Goal: Information Seeking & Learning: Learn about a topic

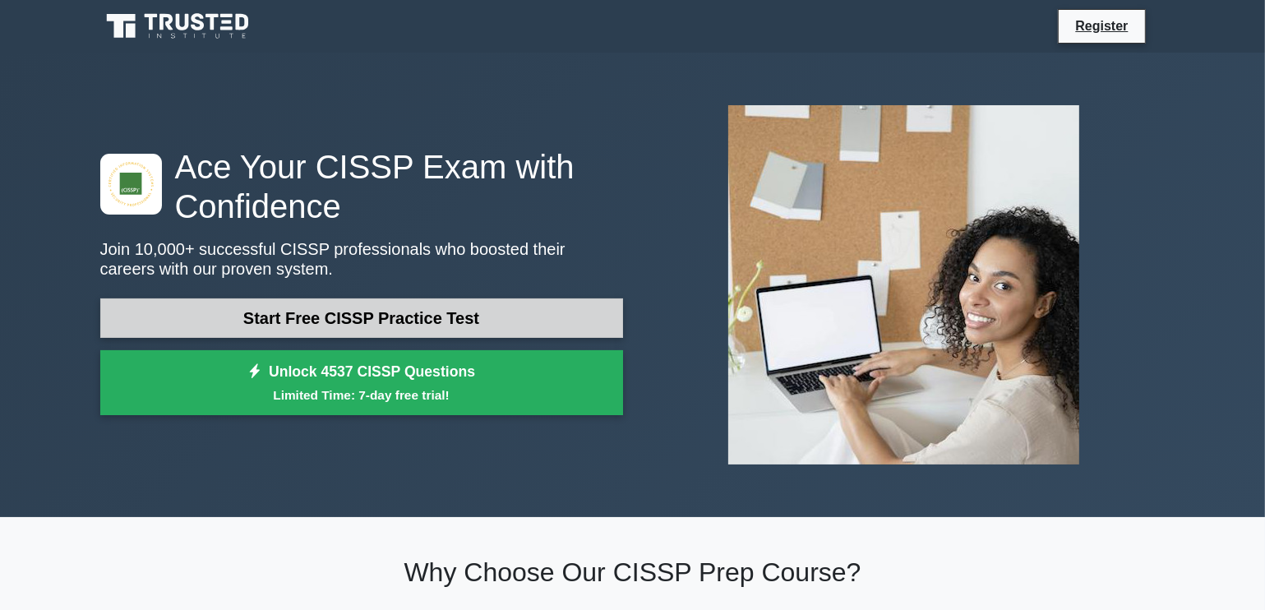
click at [177, 314] on link "Start Free CISSP Practice Test" at bounding box center [361, 317] width 523 height 39
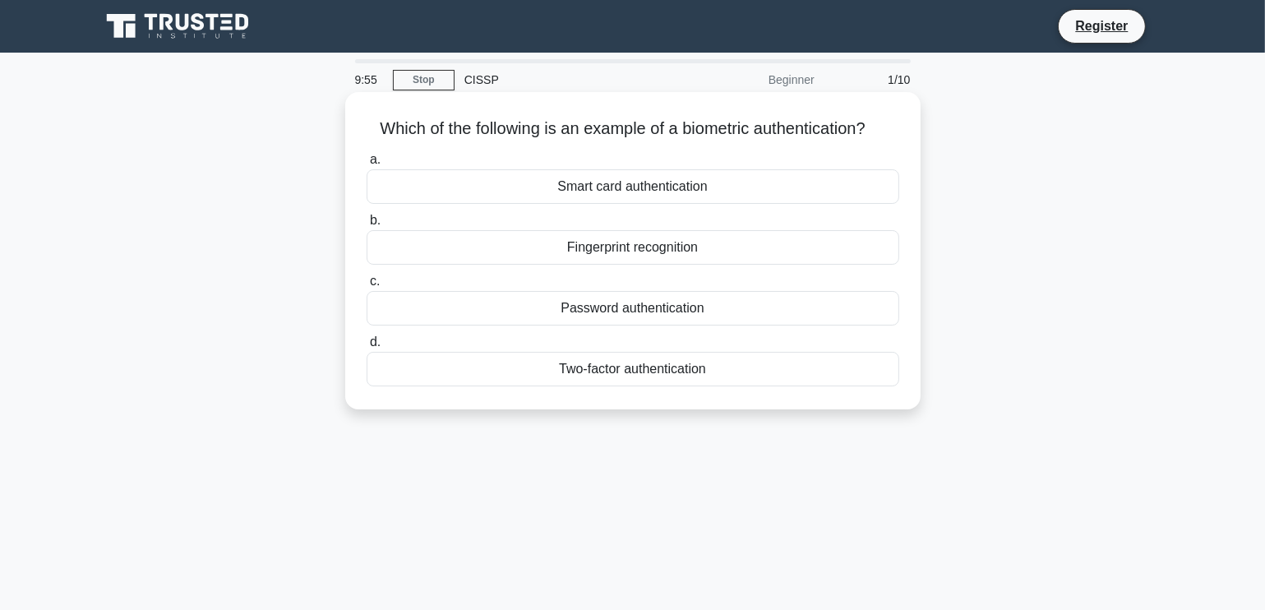
click at [485, 249] on div "Fingerprint recognition" at bounding box center [633, 247] width 533 height 35
click at [367, 226] on input "b. Fingerprint recognition" at bounding box center [367, 220] width 0 height 11
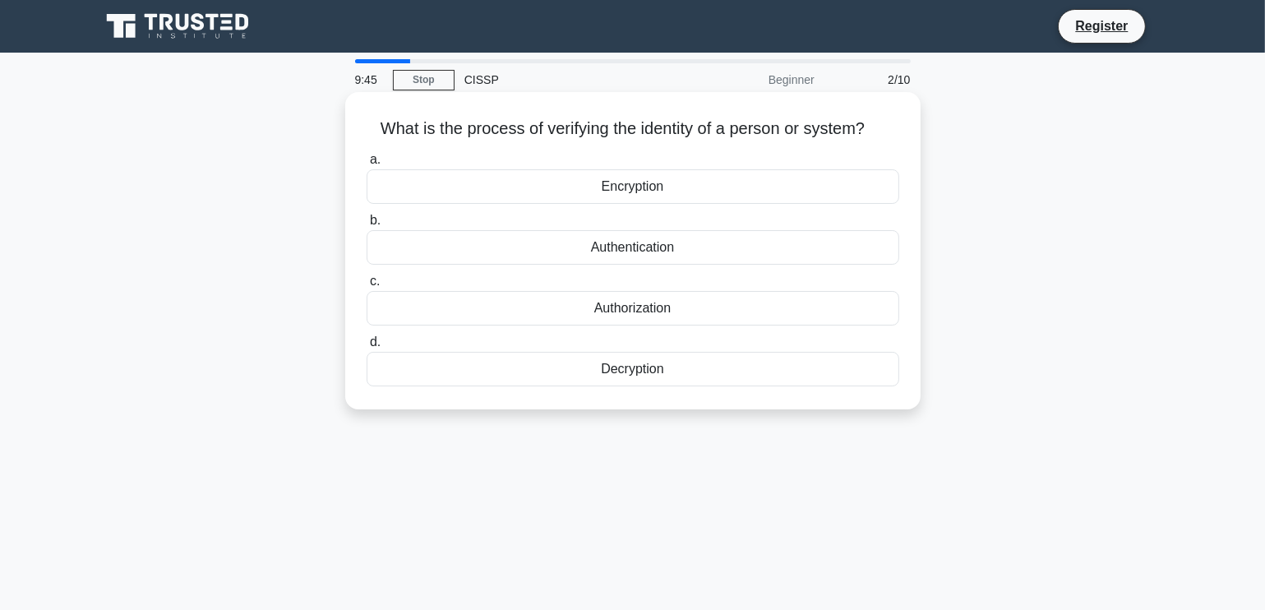
click at [505, 244] on div "Authentication" at bounding box center [633, 247] width 533 height 35
click at [367, 226] on input "b. Authentication" at bounding box center [367, 220] width 0 height 11
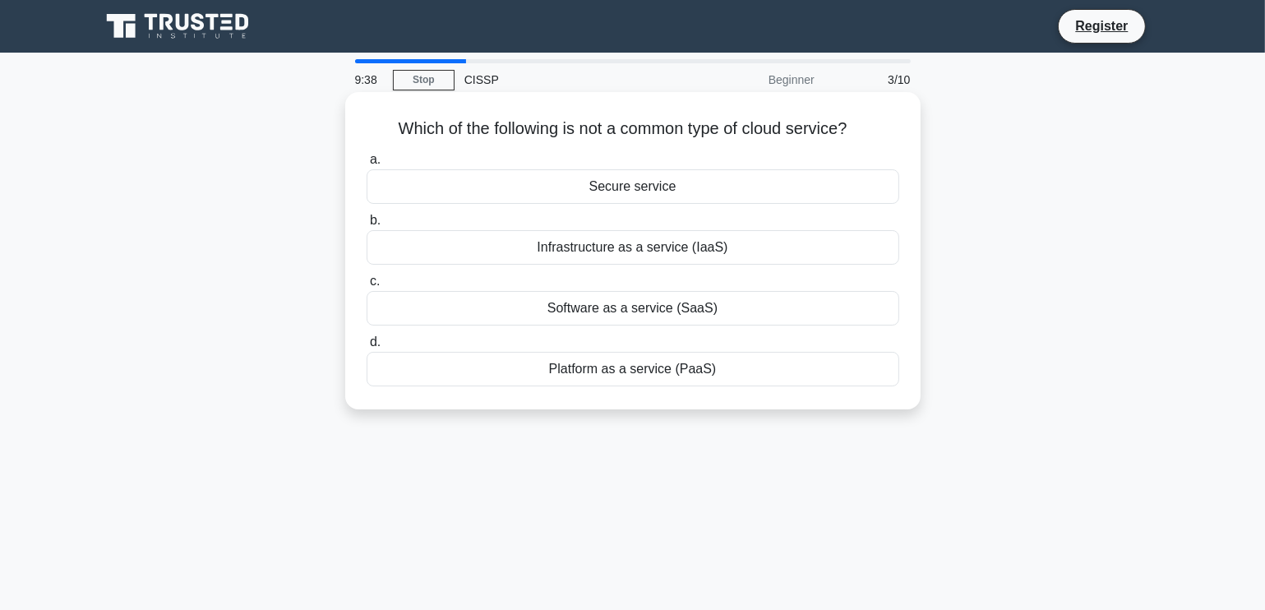
click at [561, 182] on div "Secure service" at bounding box center [633, 186] width 533 height 35
click at [367, 165] on input "a. Secure service" at bounding box center [367, 160] width 0 height 11
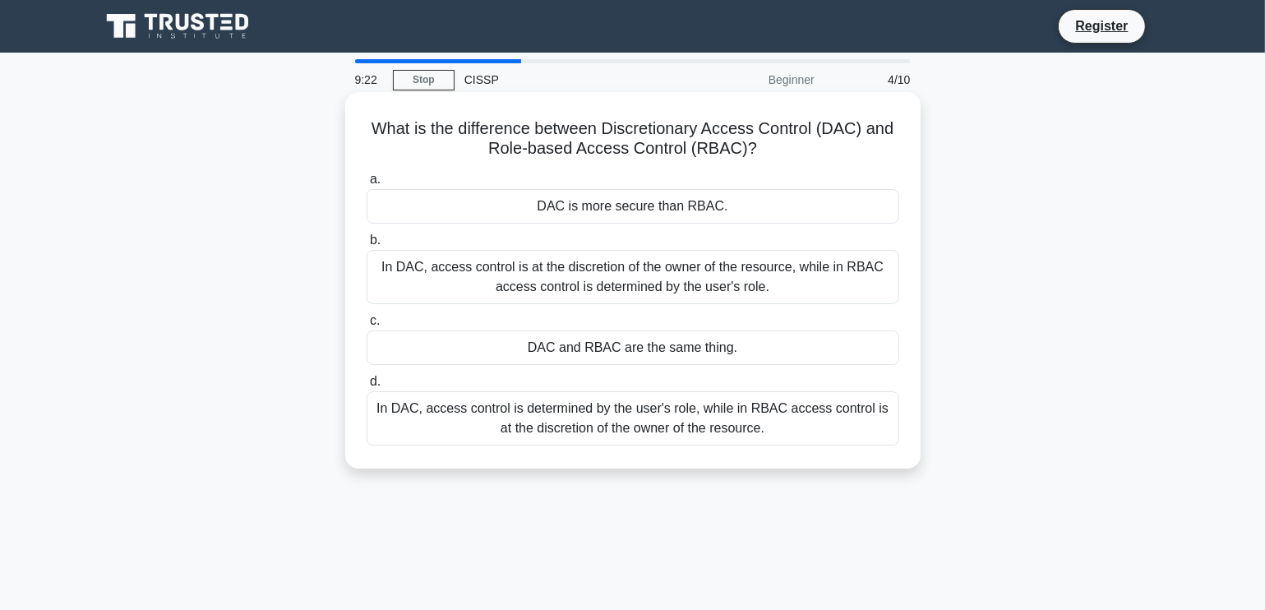
click at [510, 275] on div "In DAC, access control is at the discretion of the owner of the resource, while…" at bounding box center [633, 277] width 533 height 54
click at [367, 246] on input "b. In DAC, access control is at the discretion of the owner of the resource, wh…" at bounding box center [367, 240] width 0 height 11
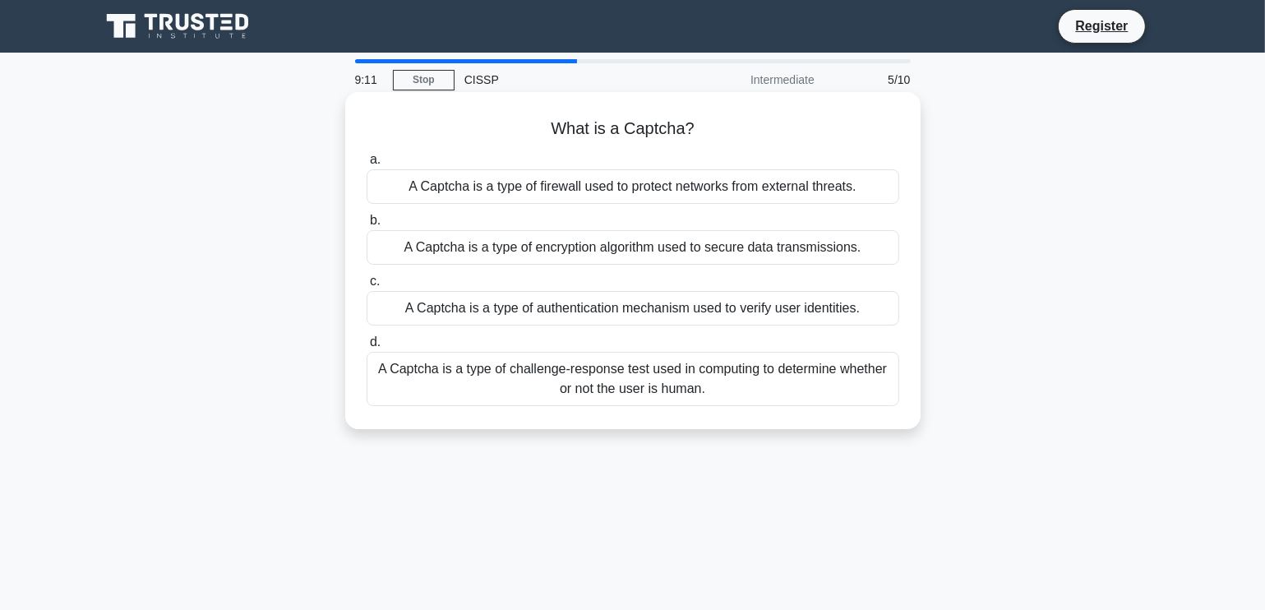
click at [585, 384] on div "A Captcha is a type of challenge-response test used in computing to determine w…" at bounding box center [633, 379] width 533 height 54
click at [367, 348] on input "d. A Captcha is a type of challenge-response test used in computing to determin…" at bounding box center [367, 342] width 0 height 11
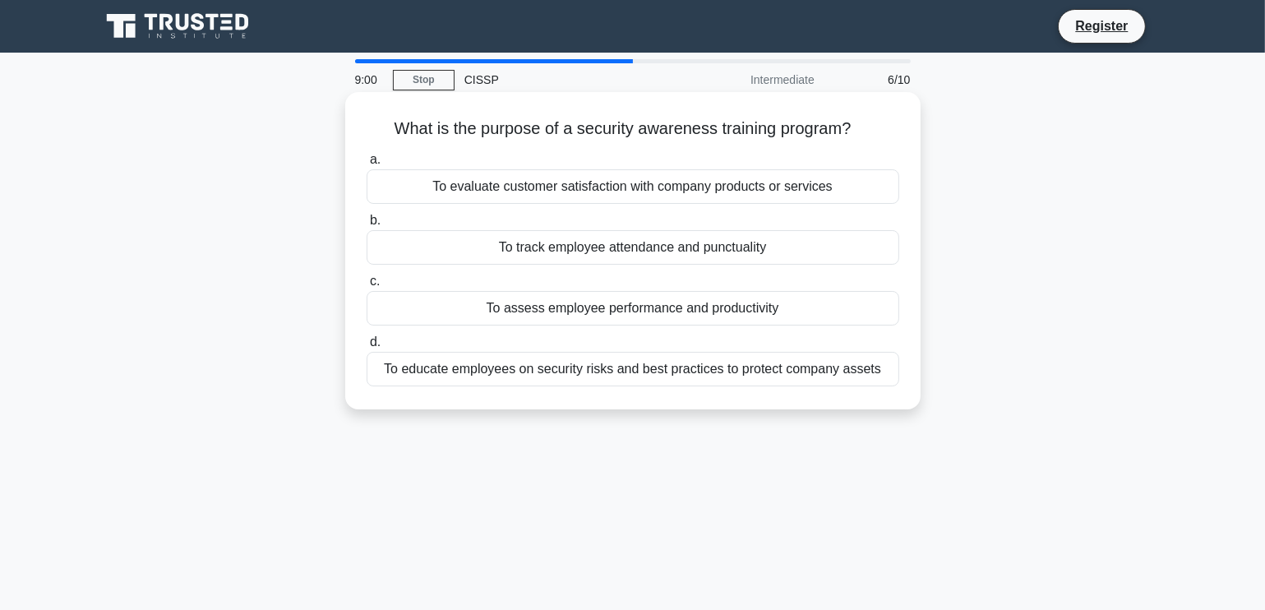
click at [592, 374] on div "To educate employees on security risks and best practices to protect company as…" at bounding box center [633, 369] width 533 height 35
click at [367, 348] on input "d. To educate employees on security risks and best practices to protect company…" at bounding box center [367, 342] width 0 height 11
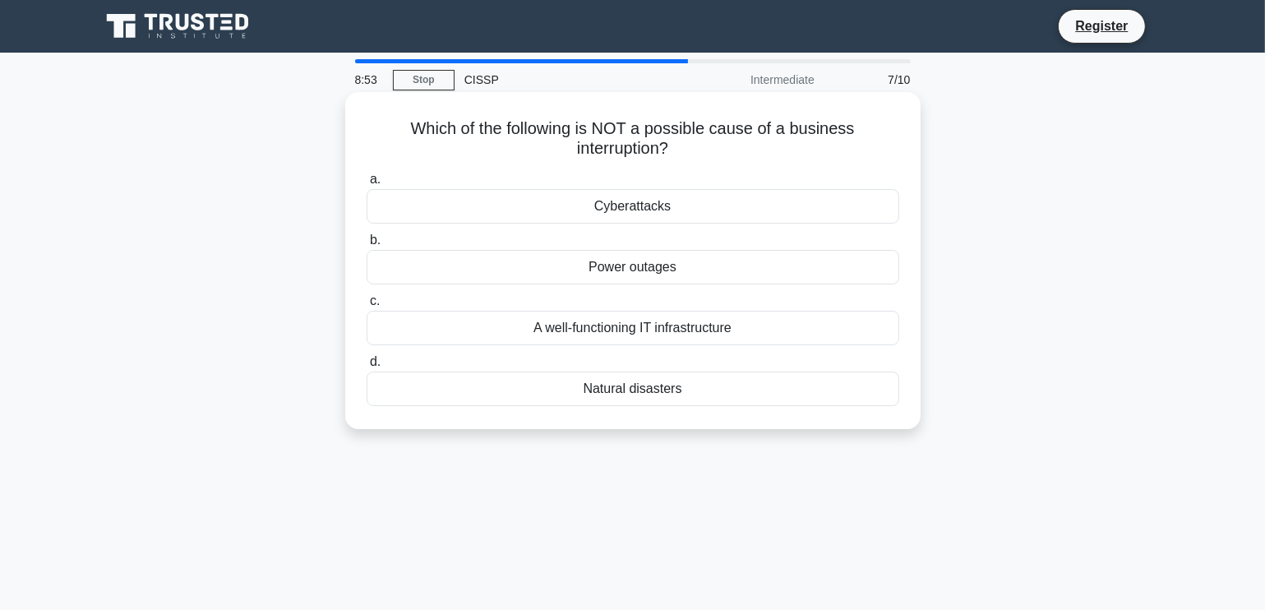
click at [542, 331] on div "A well-functioning IT infrastructure" at bounding box center [633, 328] width 533 height 35
click at [367, 307] on input "c. A well-functioning IT infrastructure" at bounding box center [367, 301] width 0 height 11
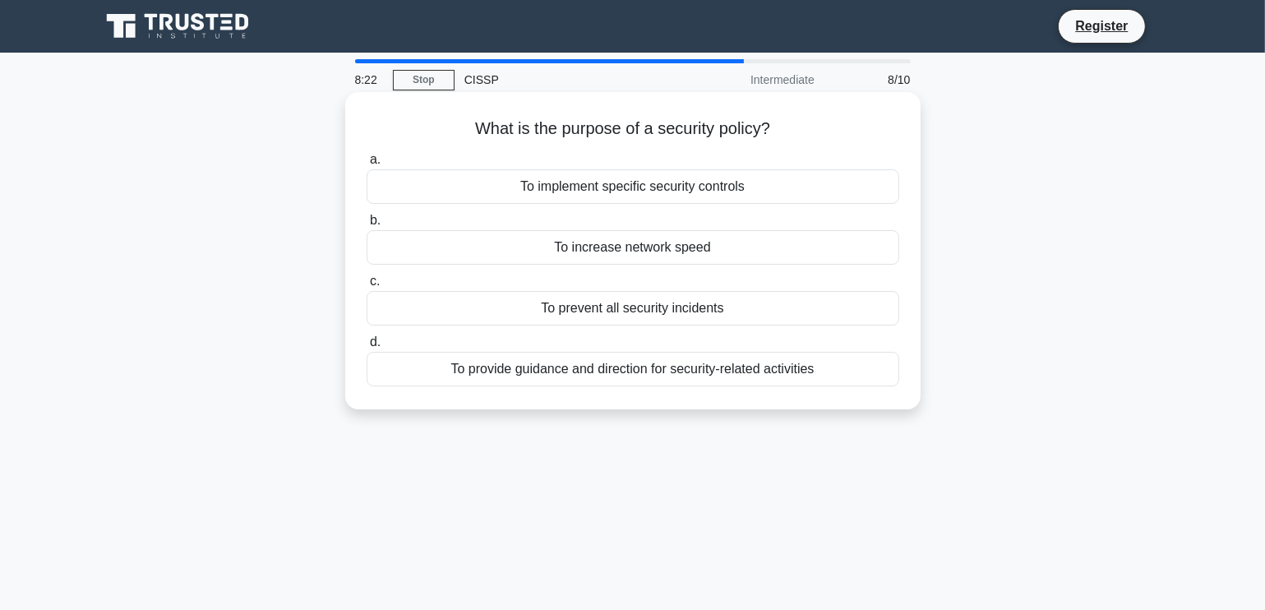
click at [764, 376] on div "To provide guidance and direction for security-related activities" at bounding box center [633, 369] width 533 height 35
click at [367, 348] on input "d. To provide guidance and direction for security-related activities" at bounding box center [367, 342] width 0 height 11
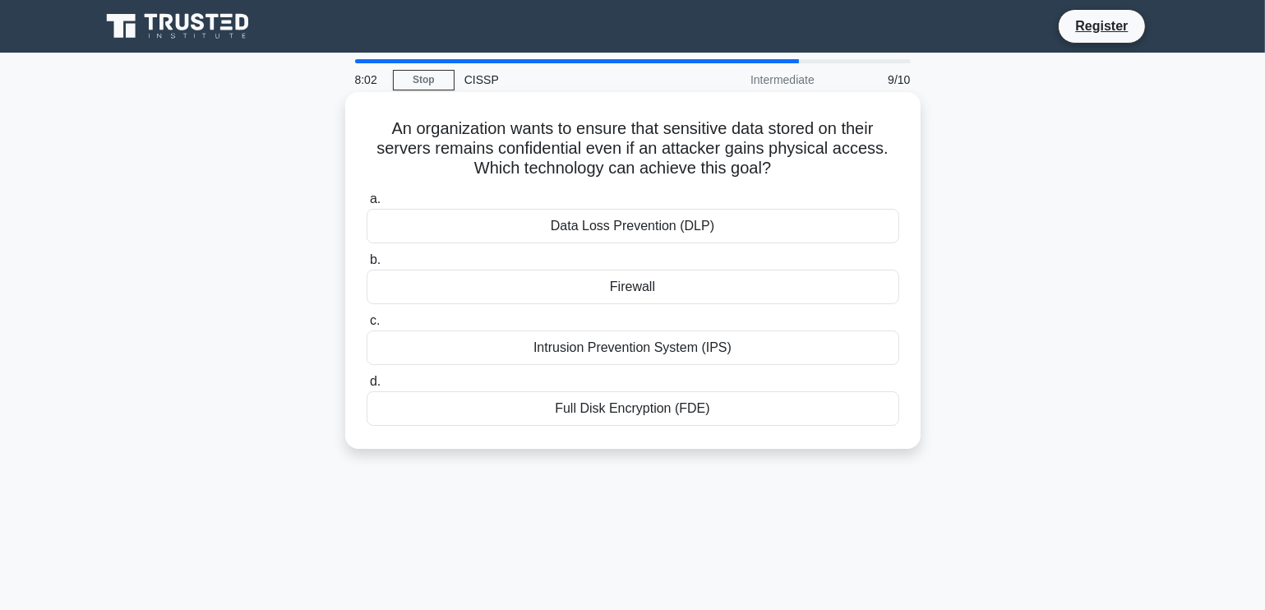
click at [674, 229] on div "Data Loss Prevention (DLP)" at bounding box center [633, 226] width 533 height 35
click at [367, 205] on input "a. Data Loss Prevention (DLP)" at bounding box center [367, 199] width 0 height 11
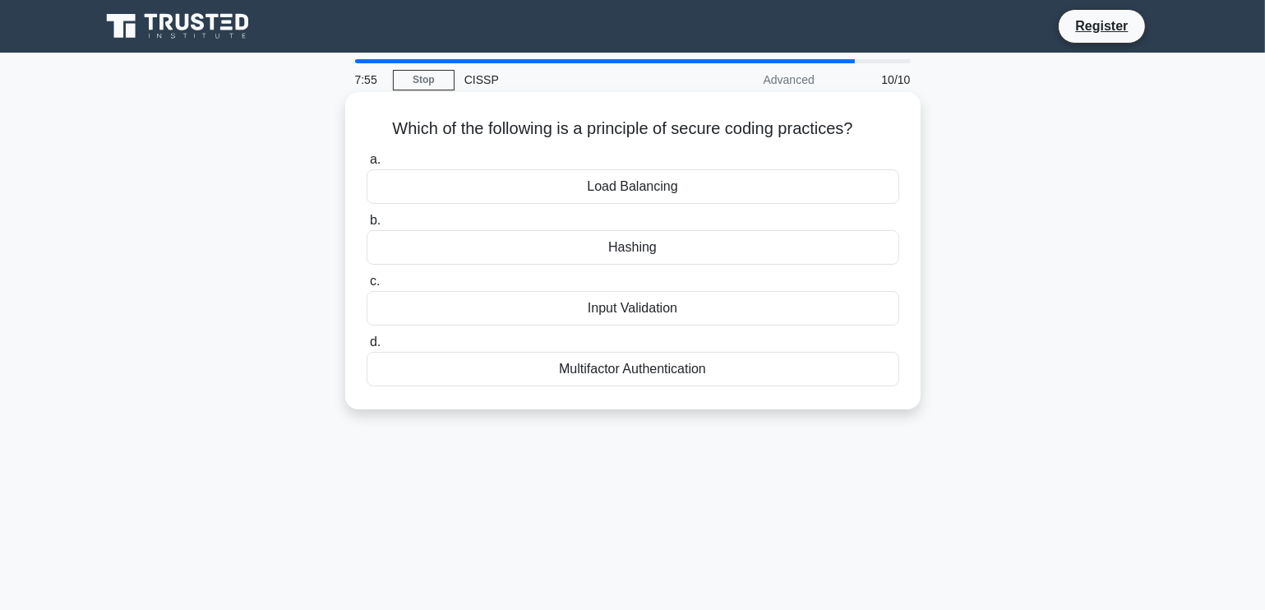
click at [720, 309] on div "Input Validation" at bounding box center [633, 308] width 533 height 35
click at [367, 287] on input "c. Input Validation" at bounding box center [367, 281] width 0 height 11
